Goal: Task Accomplishment & Management: Manage account settings

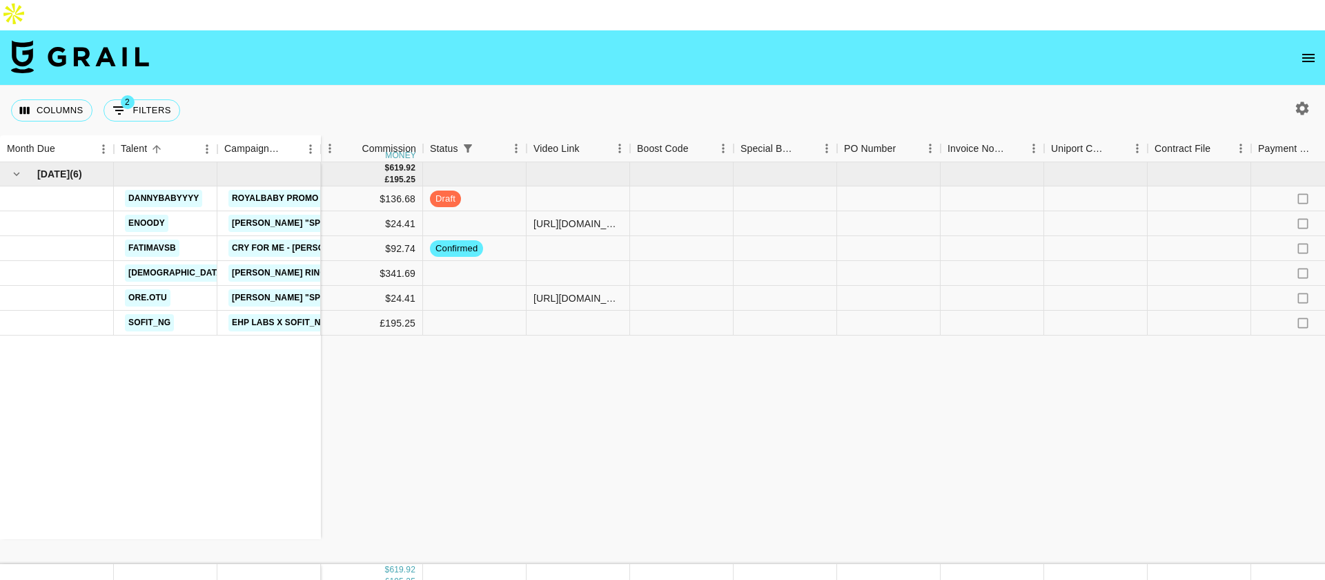
scroll to position [0, 707]
click at [1085, 211] on div at bounding box center [1098, 223] width 104 height 25
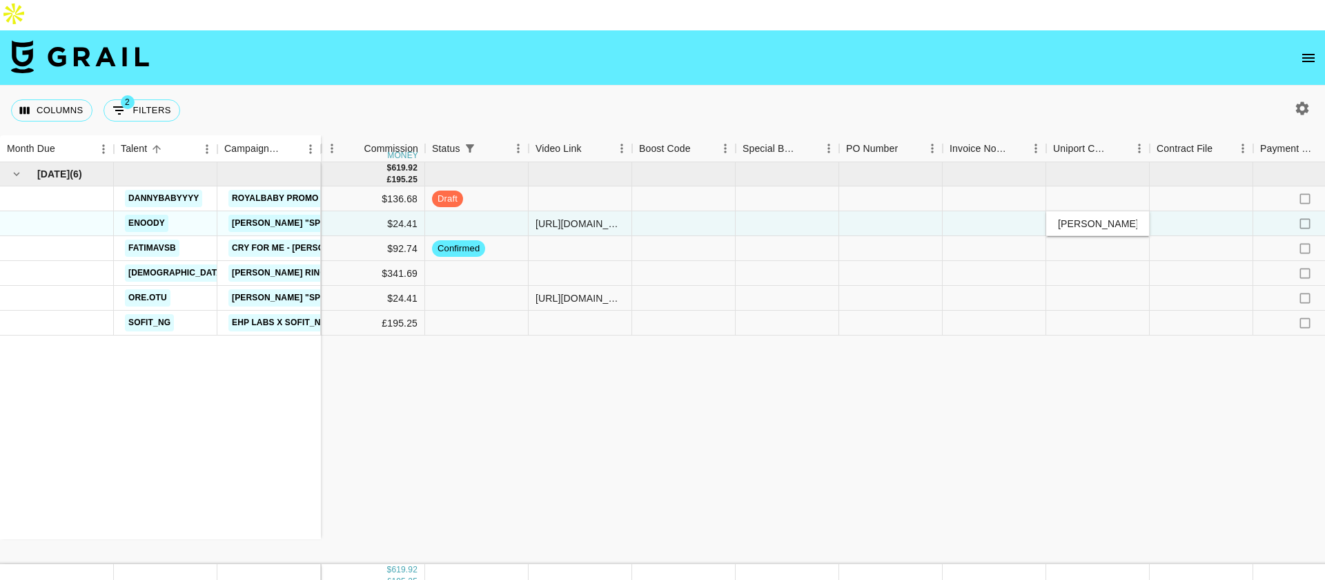
scroll to position [0, 45]
type input "[PERSON_NAME][EMAIL_ADDRESS][PERSON_NAME][DOMAIN_NAME]"
click at [1083, 286] on div at bounding box center [1098, 298] width 104 height 25
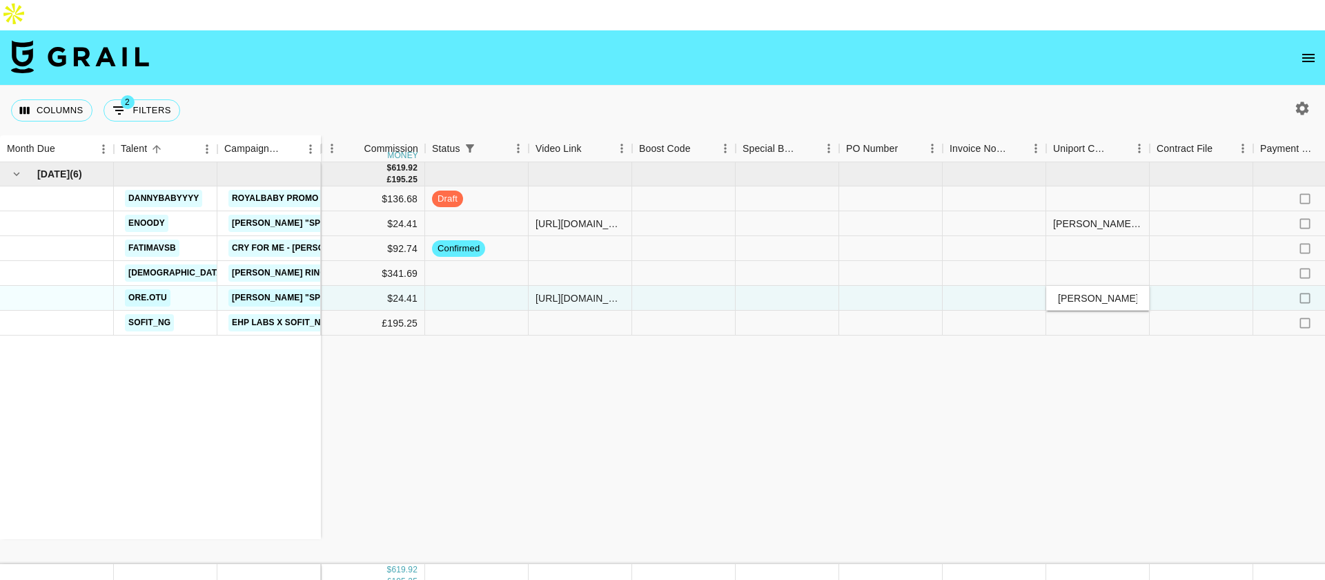
scroll to position [0, 45]
type input "[PERSON_NAME][EMAIL_ADDRESS][PERSON_NAME][DOMAIN_NAME]"
click at [1040, 351] on div "[DATE] ( 6 ) dannybabyyyy Royalbaby Promo enoody [PERSON_NAME] "Spend it" Sped …" at bounding box center [455, 363] width 2325 height 402
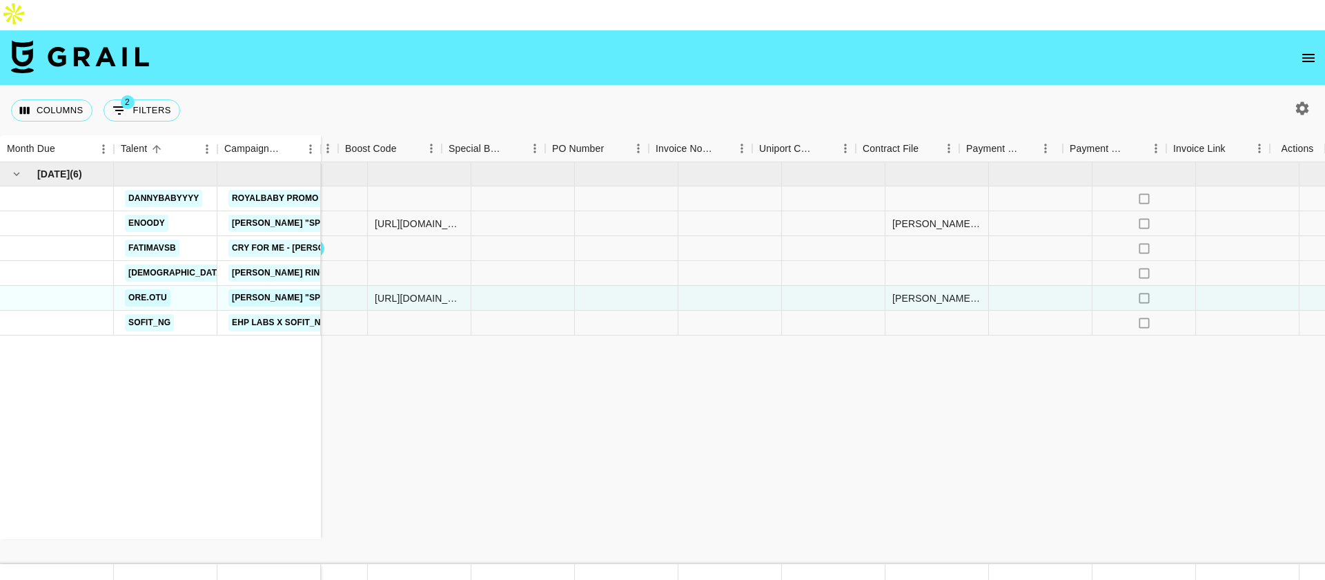
scroll to position [0, 1001]
drag, startPoint x: 1306, startPoint y: 189, endPoint x: 1312, endPoint y: 108, distance: 80.9
click at [1292, 215] on icon "select merge strategy" at bounding box center [1297, 223] width 17 height 17
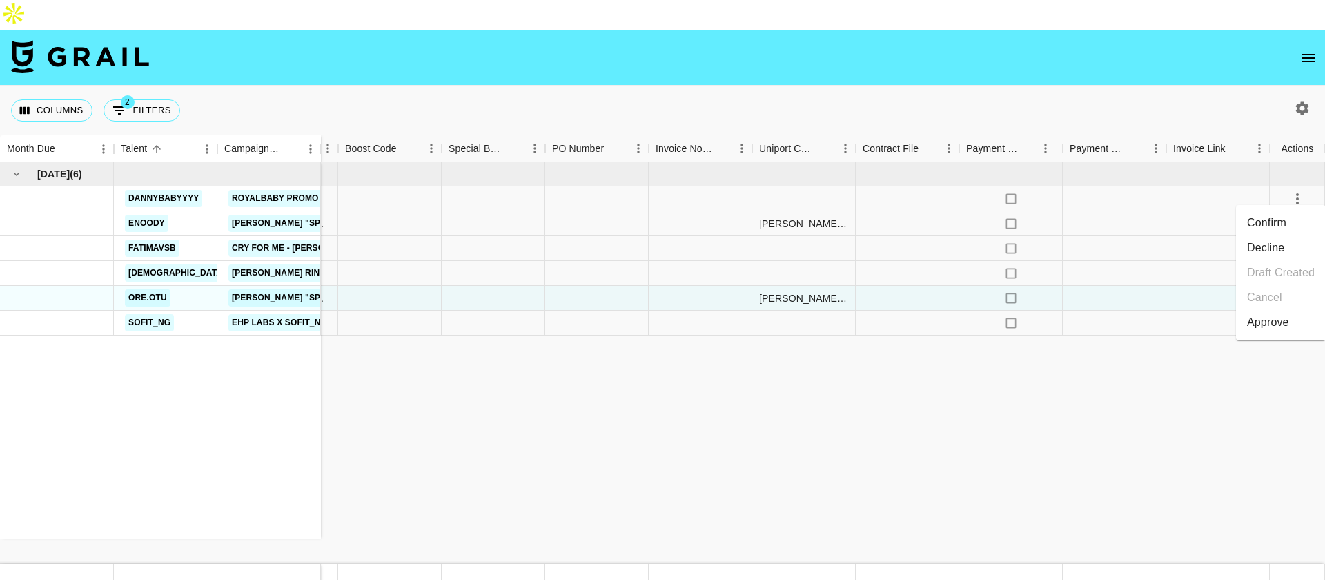
click at [1279, 329] on div "Approve" at bounding box center [1268, 322] width 42 height 17
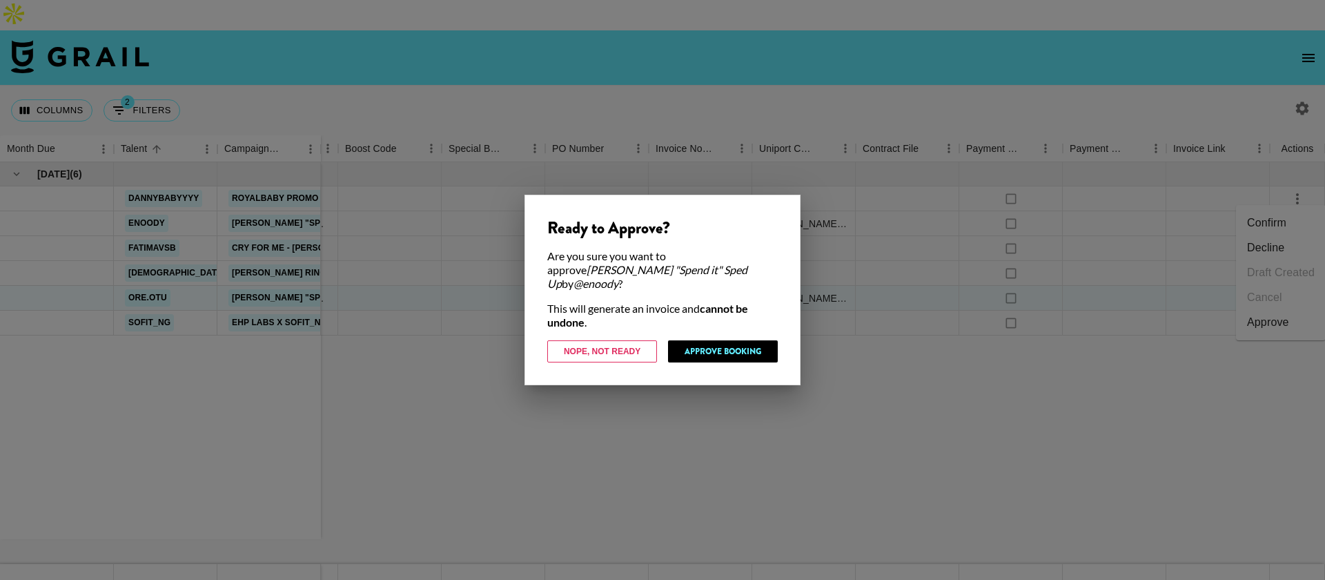
click at [739, 355] on div "Ready to Approve? Are you sure you want to approve [PERSON_NAME] "Spend it" Spe…" at bounding box center [662, 290] width 276 height 190
click at [742, 350] on button "Approve Booking" at bounding box center [723, 351] width 110 height 22
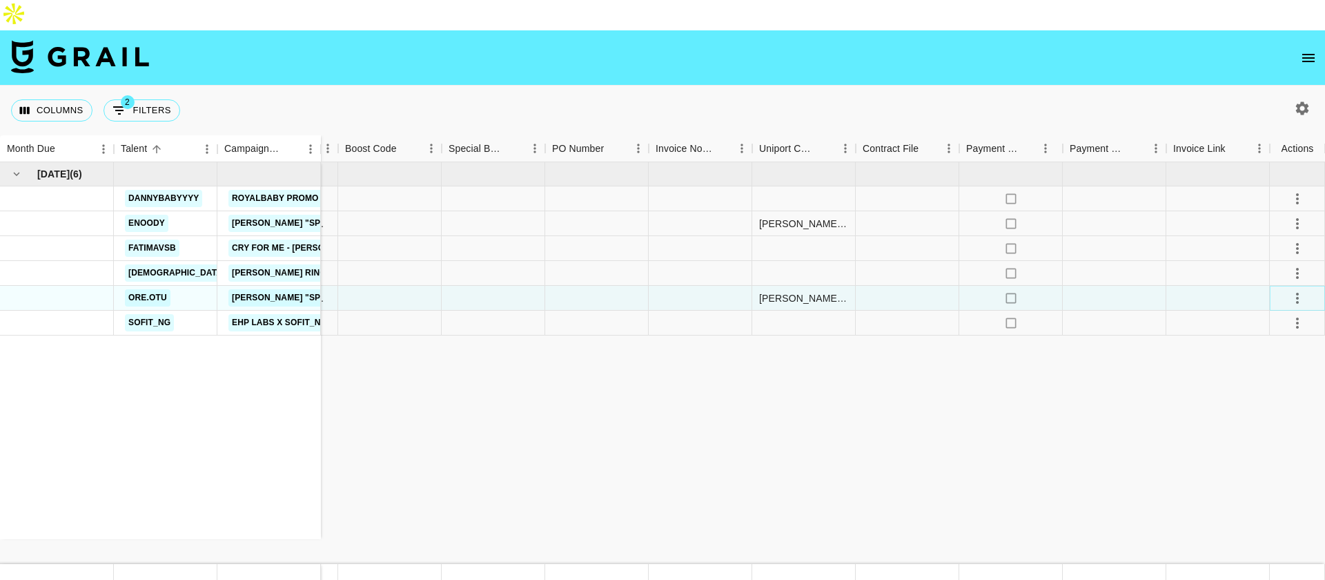
click at [1297, 290] on icon "select merge strategy" at bounding box center [1297, 298] width 17 height 17
click at [1282, 397] on div "Approve" at bounding box center [1268, 396] width 42 height 17
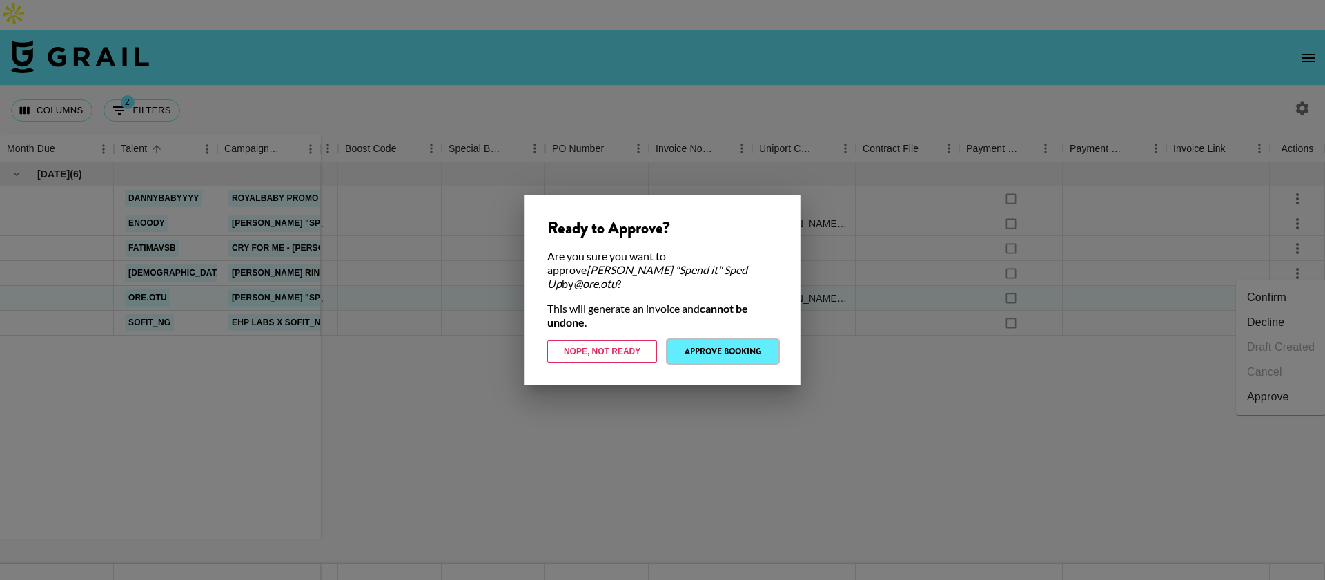
click at [735, 340] on button "Approve Booking" at bounding box center [723, 351] width 110 height 22
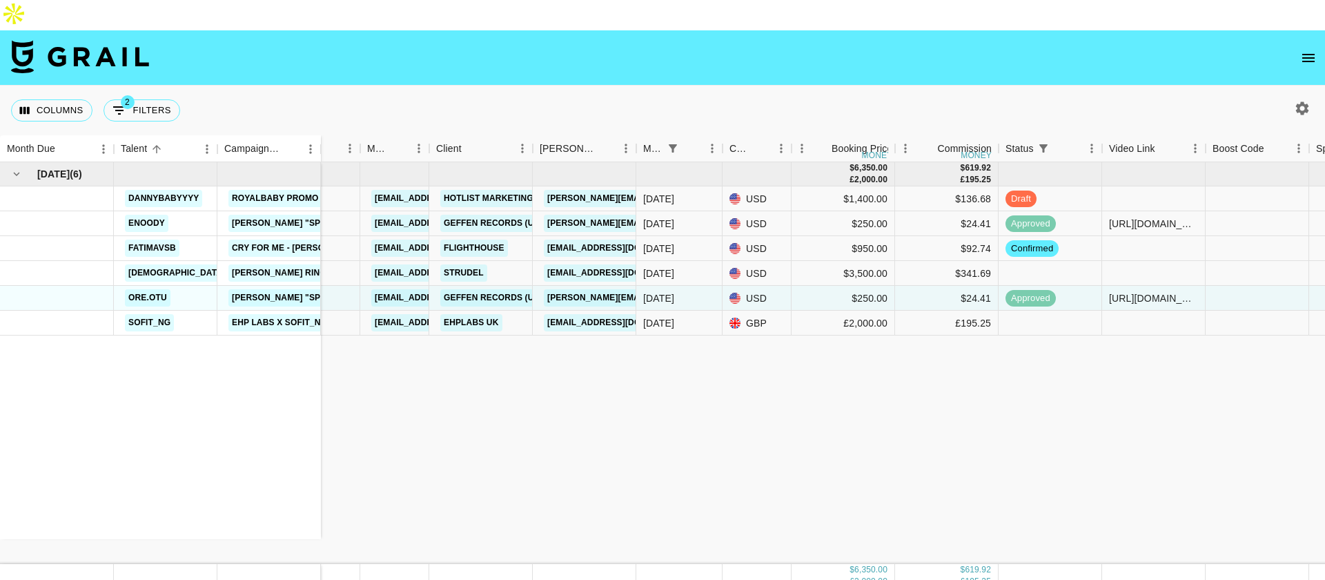
scroll to position [0, 101]
